Goal: Transaction & Acquisition: Purchase product/service

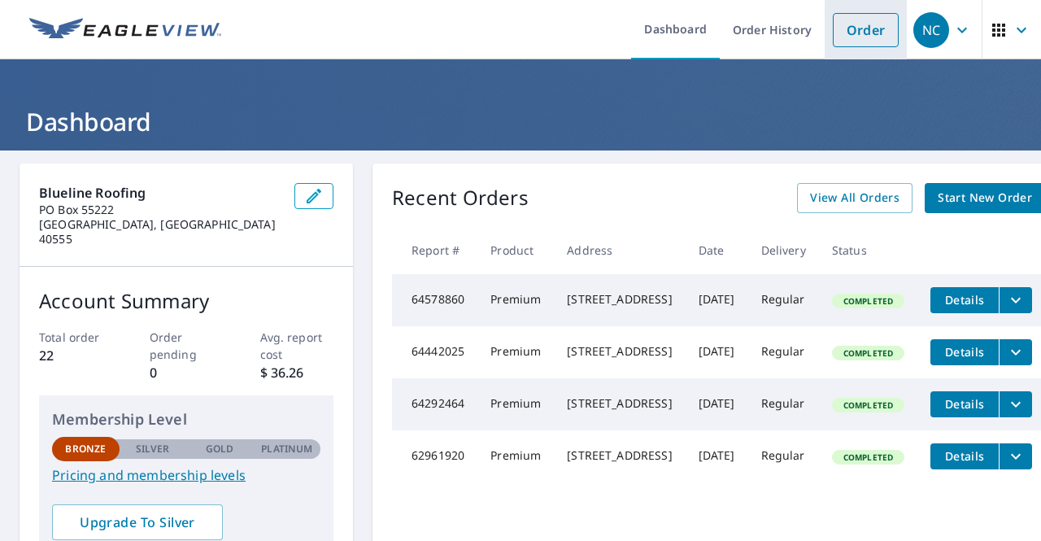
click at [858, 38] on link "Order" at bounding box center [866, 30] width 66 height 34
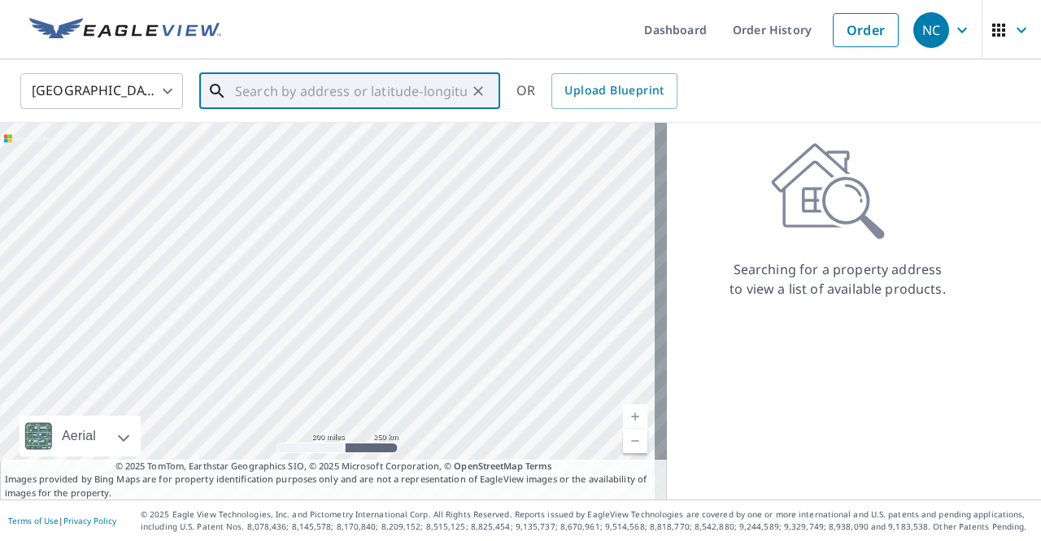
click at [374, 87] on input "text" at bounding box center [351, 91] width 232 height 46
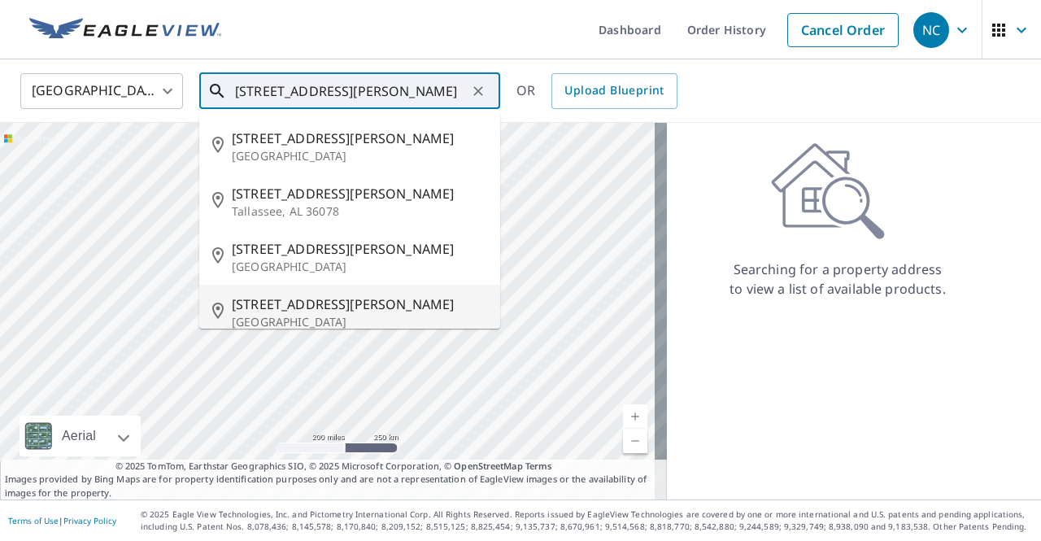
click at [270, 300] on span "[STREET_ADDRESS][PERSON_NAME]" at bounding box center [359, 304] width 255 height 20
type input "[STREET_ADDRESS][PERSON_NAME]"
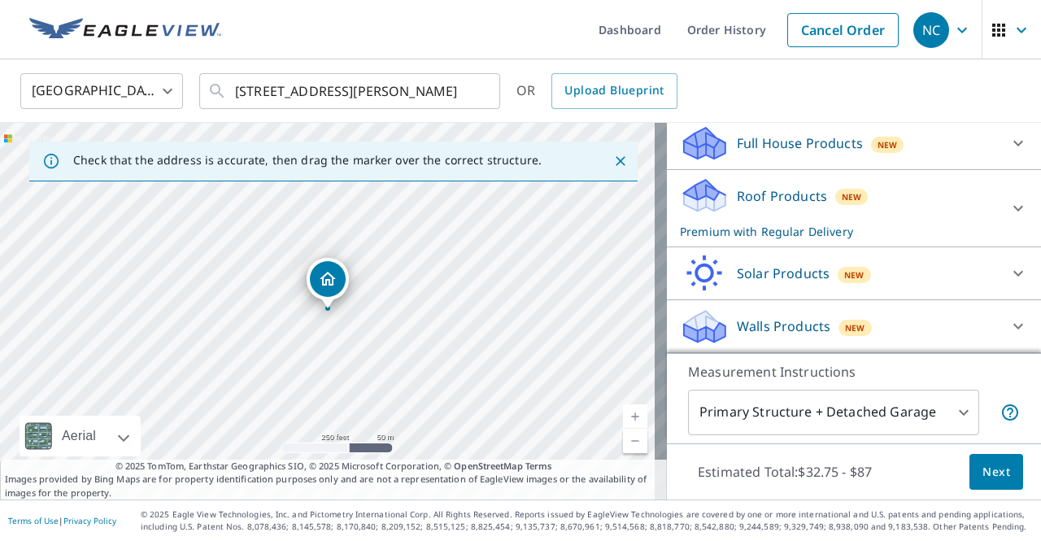
scroll to position [173, 0]
click at [989, 474] on span "Next" at bounding box center [996, 472] width 28 height 20
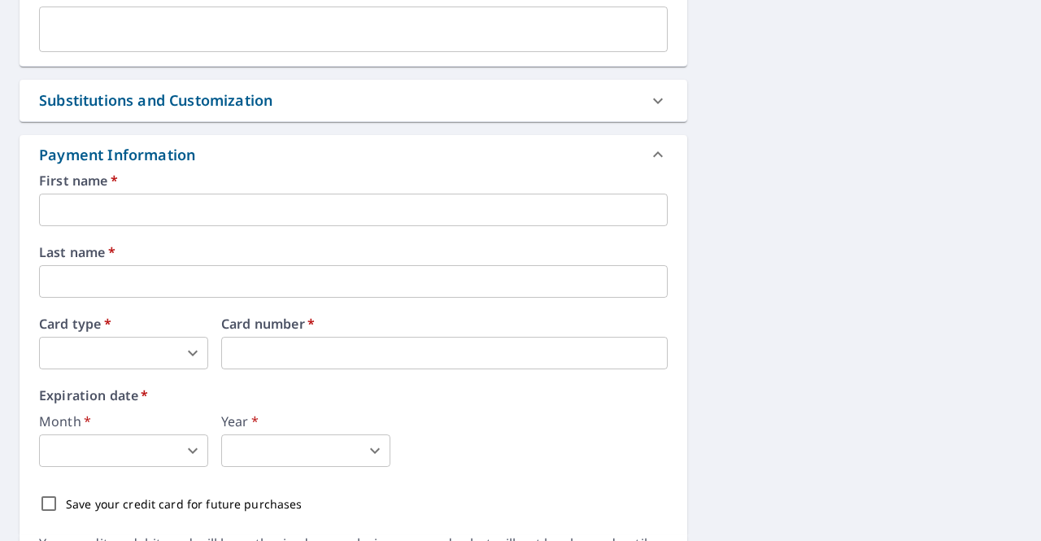
scroll to position [768, 0]
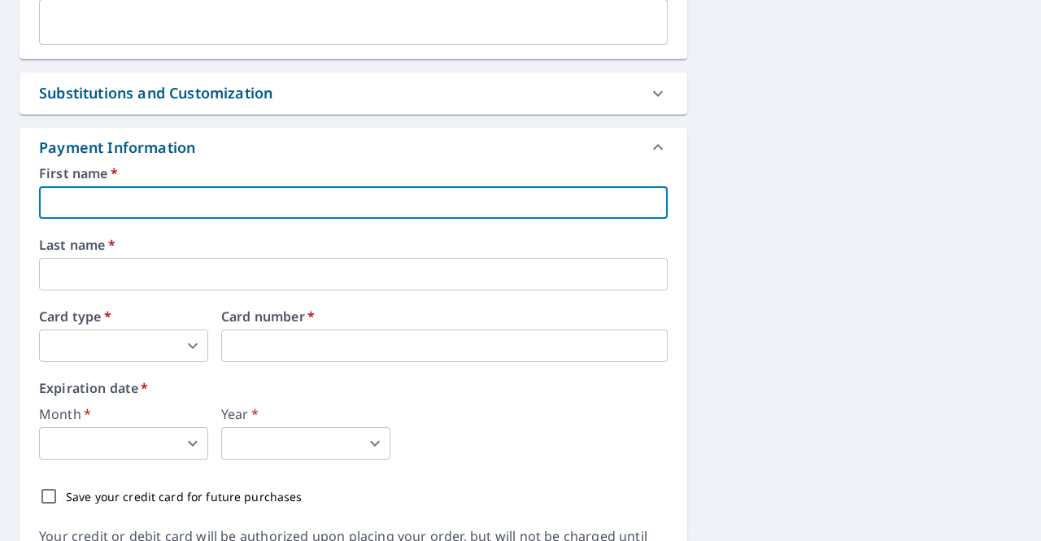
click at [384, 186] on input "text" at bounding box center [353, 202] width 628 height 33
type input "[PERSON_NAME]"
type input "[EMAIL_ADDRESS][DOMAIN_NAME]"
type input "[PERSON_NAME]"
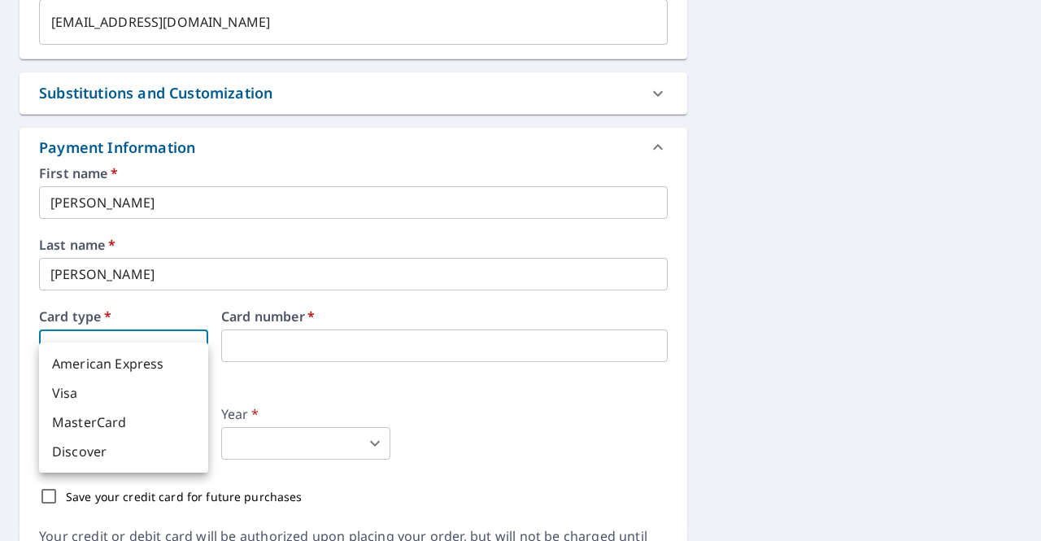
click at [188, 324] on body "NC [GEOGRAPHIC_DATA] Dashboard Order History Cancel Order NC Dashboard / Finali…" at bounding box center [520, 270] width 1041 height 541
click at [66, 394] on li "Visa" at bounding box center [123, 392] width 169 height 29
checkbox input "true"
type input "2"
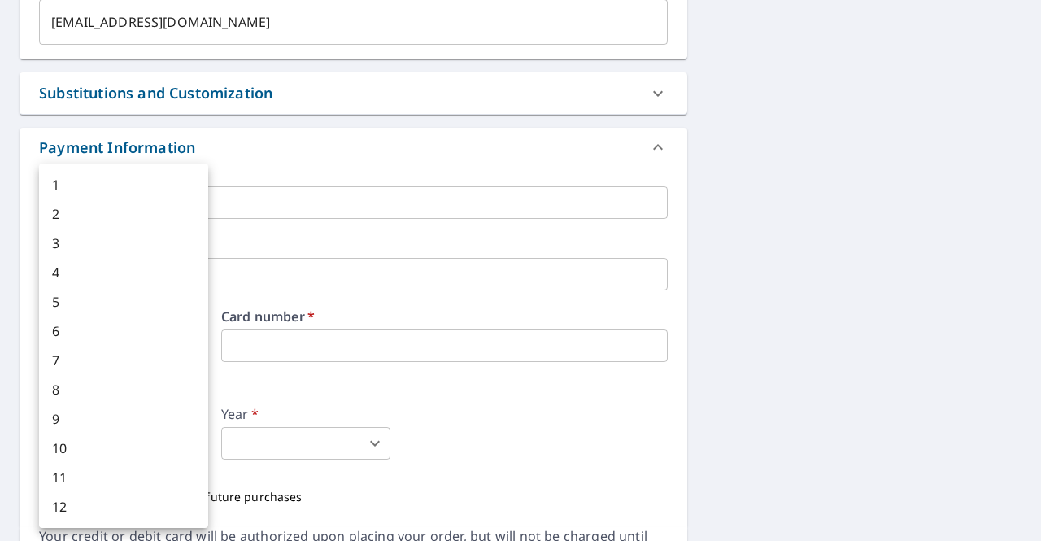
click at [185, 422] on body "NC [GEOGRAPHIC_DATA] Dashboard Order History Cancel Order NC Dashboard / Finali…" at bounding box center [520, 270] width 1041 height 541
click at [72, 237] on li "3" at bounding box center [123, 242] width 169 height 29
checkbox input "true"
type input "3"
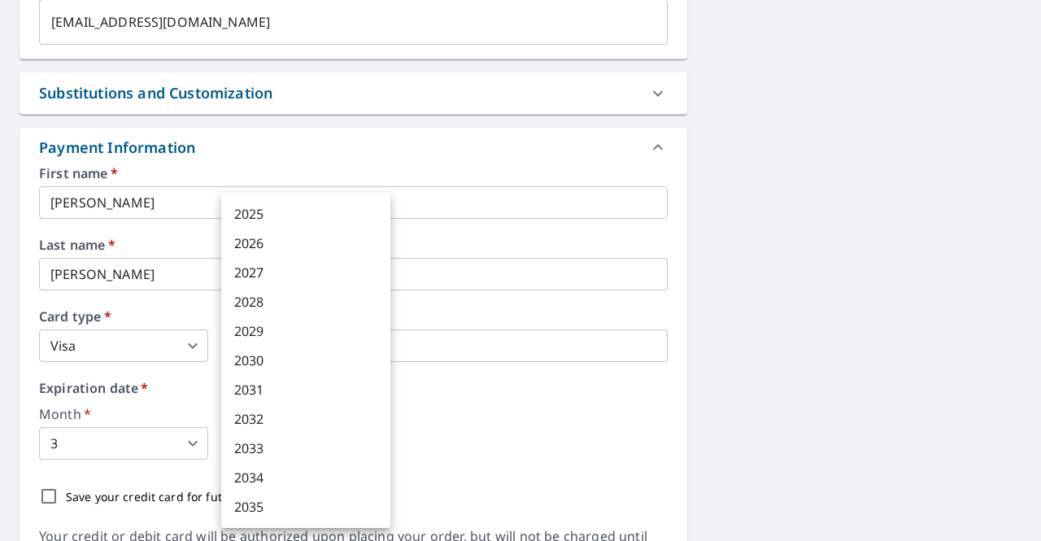
click at [275, 421] on body "NC [GEOGRAPHIC_DATA] Dashboard Order History Cancel Order NC Dashboard / Finali…" at bounding box center [520, 270] width 1041 height 541
click at [252, 277] on li "2027" at bounding box center [305, 272] width 169 height 29
checkbox input "true"
type input "2027"
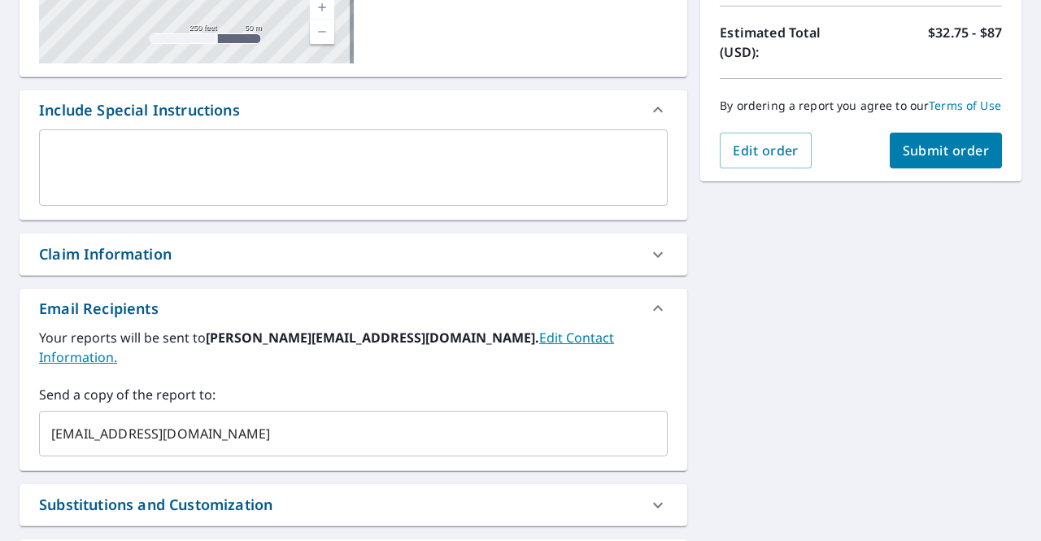
scroll to position [323, 0]
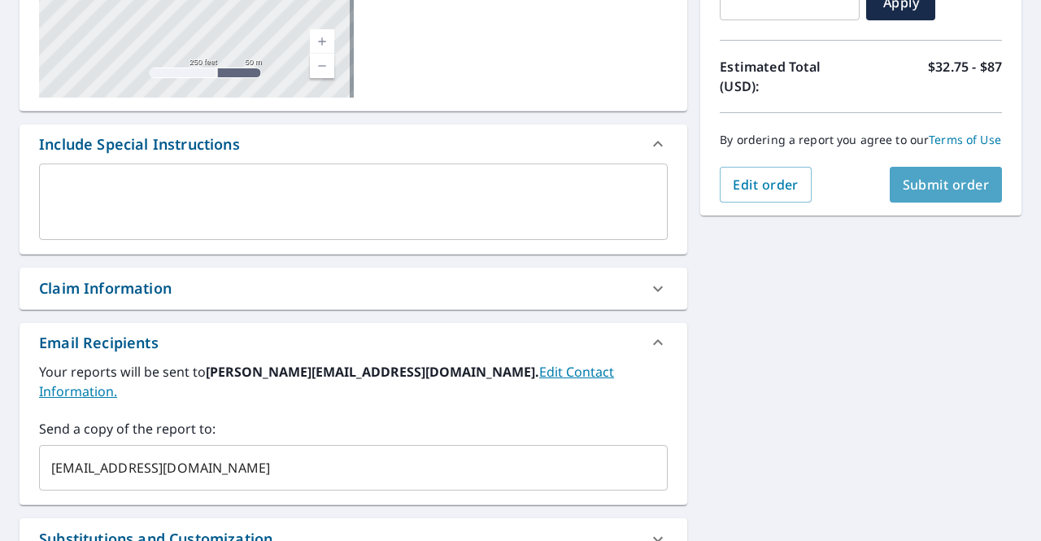
click at [921, 191] on span "Submit order" at bounding box center [945, 185] width 87 height 18
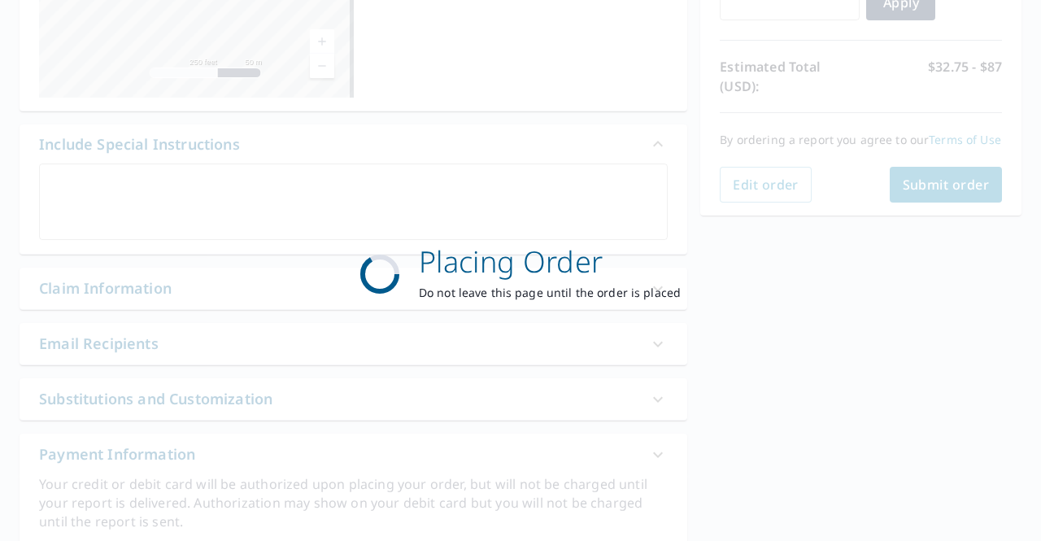
checkbox input "true"
